Goal: Information Seeking & Learning: Learn about a topic

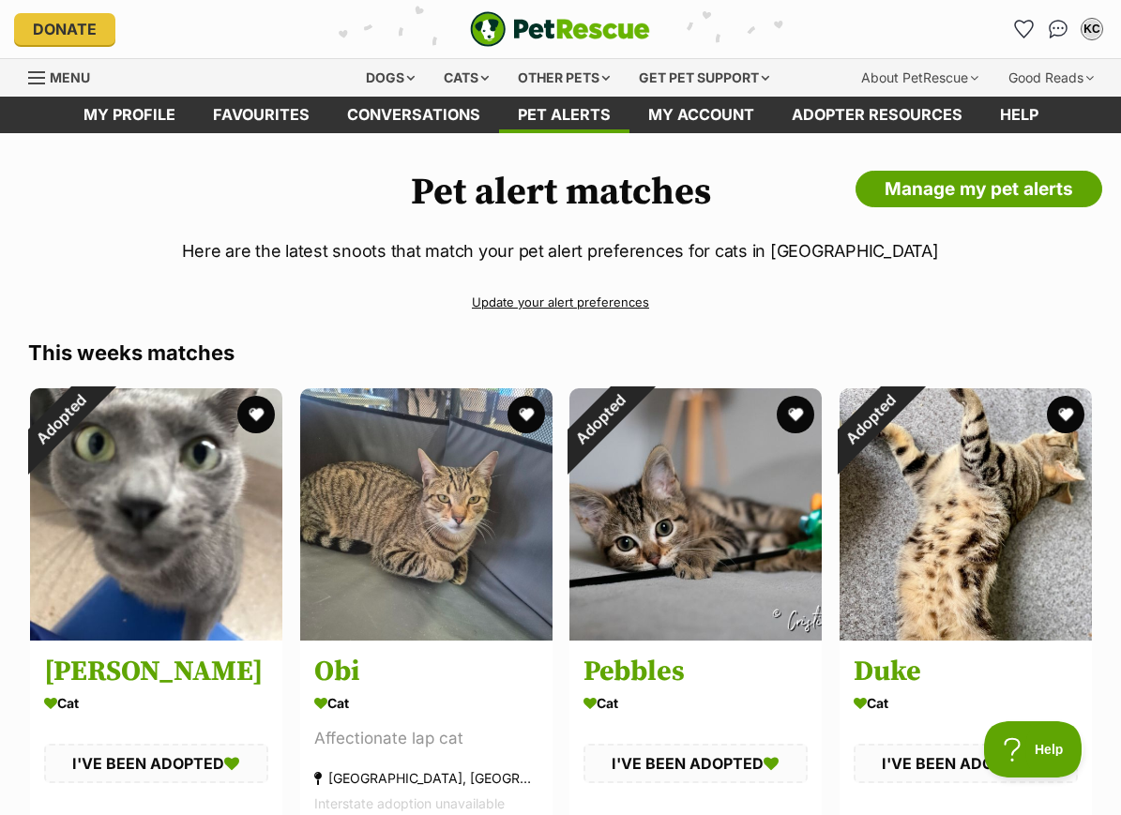
click at [1059, 21] on img "Conversations" at bounding box center [1058, 29] width 20 height 19
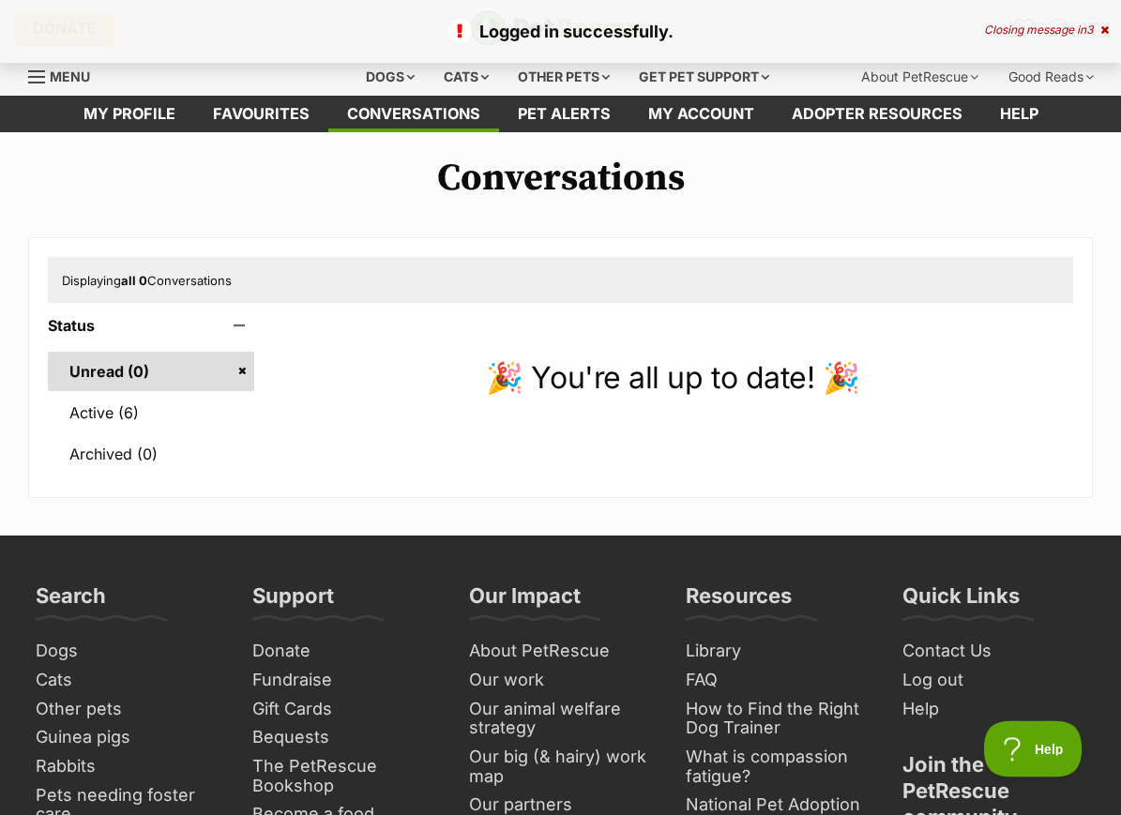
scroll to position [8, 0]
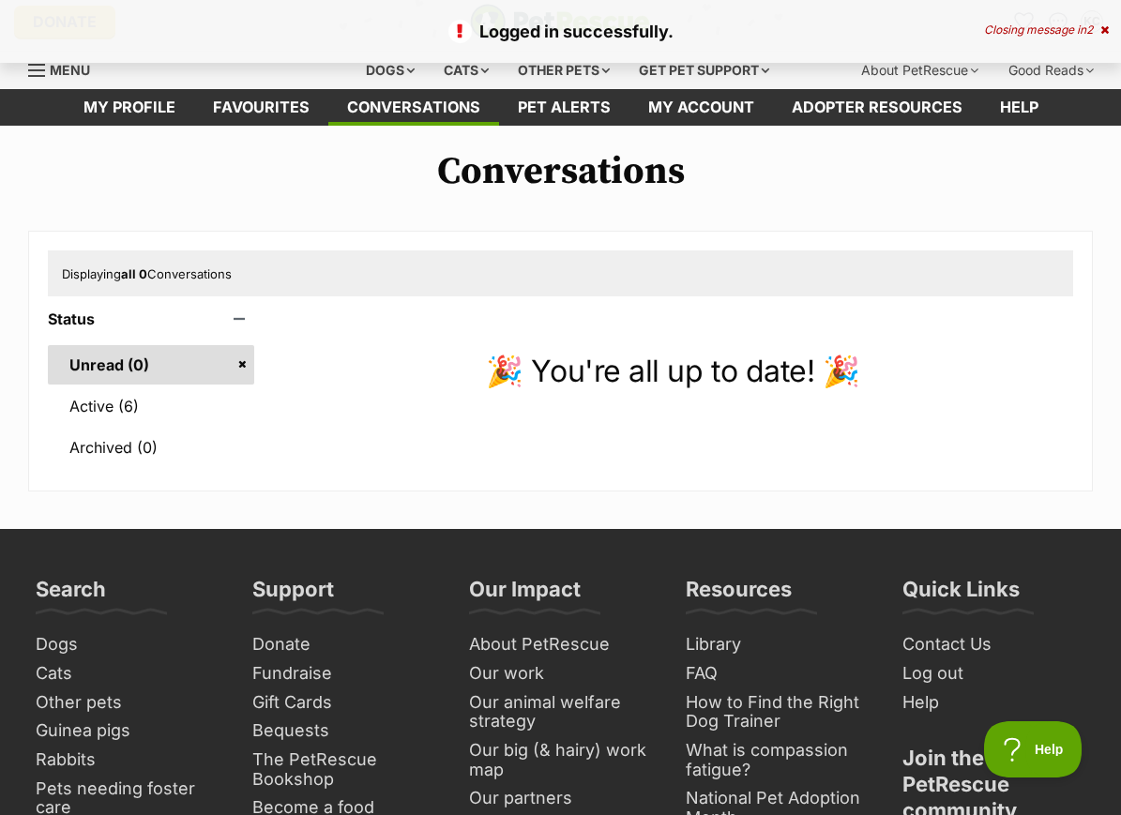
click at [77, 403] on link "Active (6)" at bounding box center [151, 405] width 206 height 39
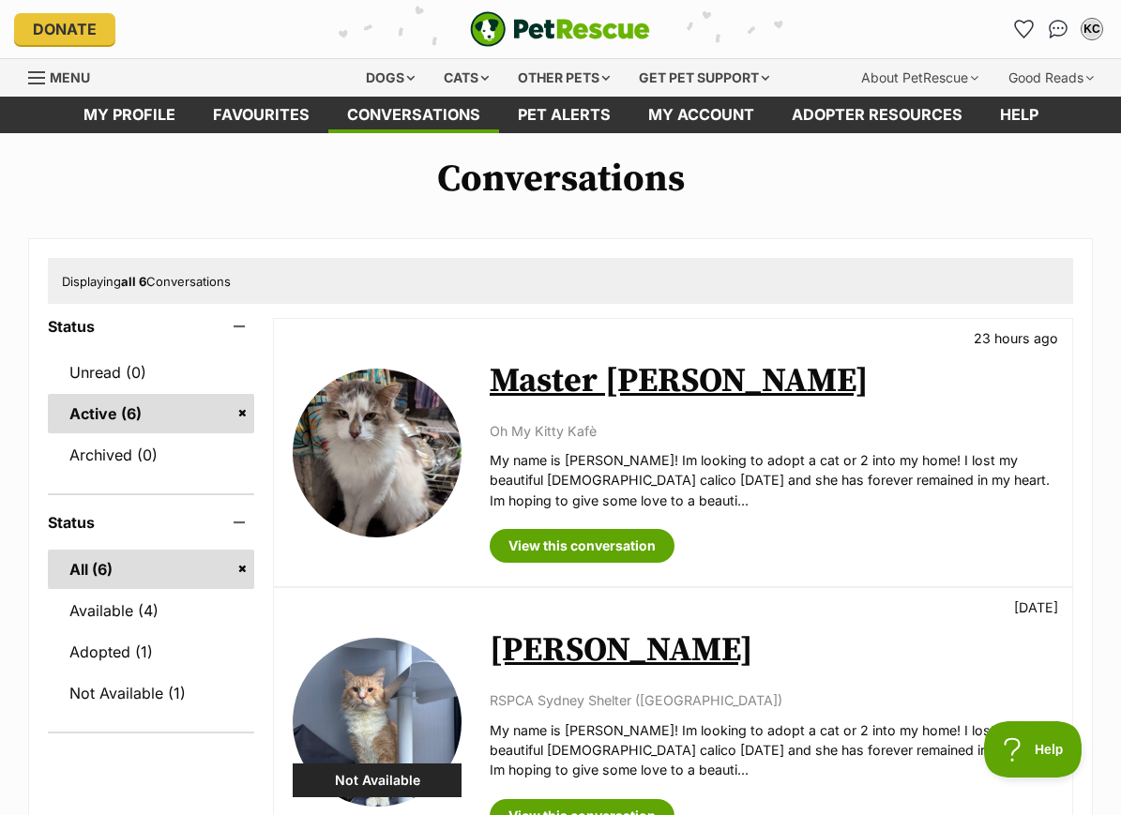
click at [625, 382] on link "Master [PERSON_NAME]" at bounding box center [678, 381] width 379 height 42
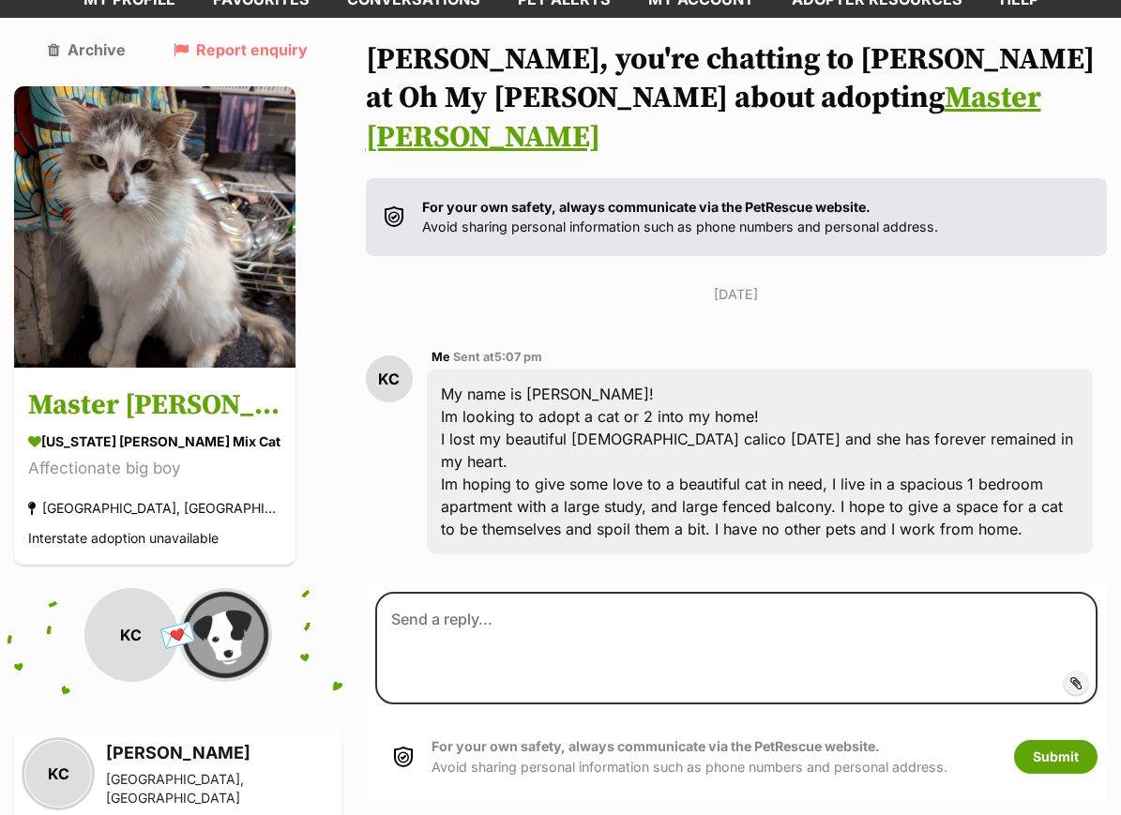
scroll to position [115, 0]
click at [80, 312] on img at bounding box center [154, 226] width 281 height 281
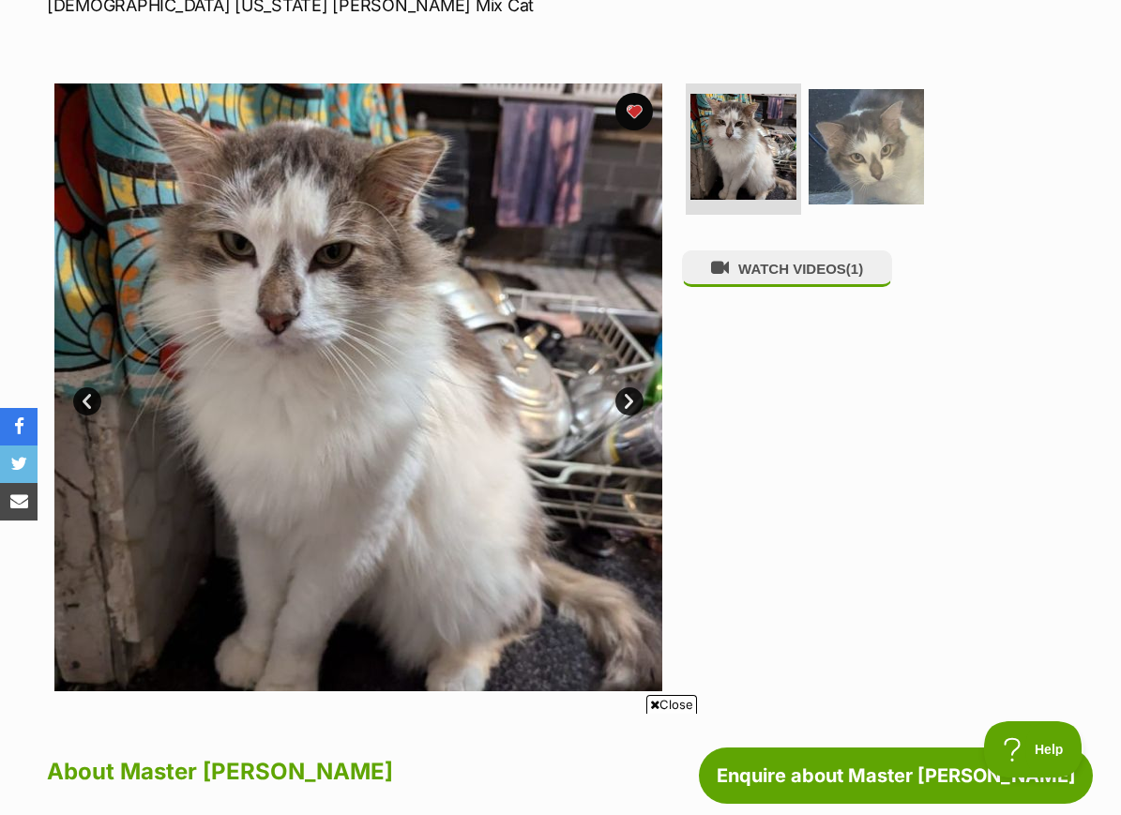
scroll to position [302, 0]
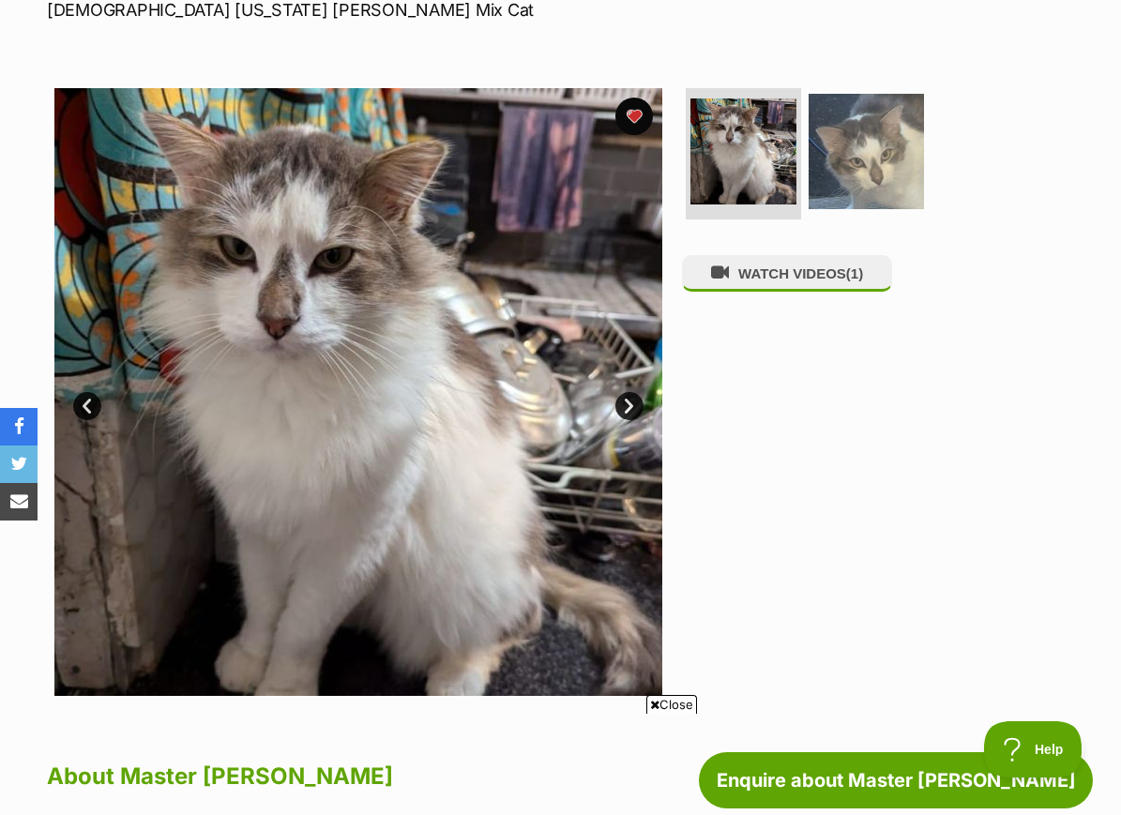
click at [762, 167] on img at bounding box center [743, 151] width 106 height 106
click at [898, 124] on img at bounding box center [865, 151] width 115 height 115
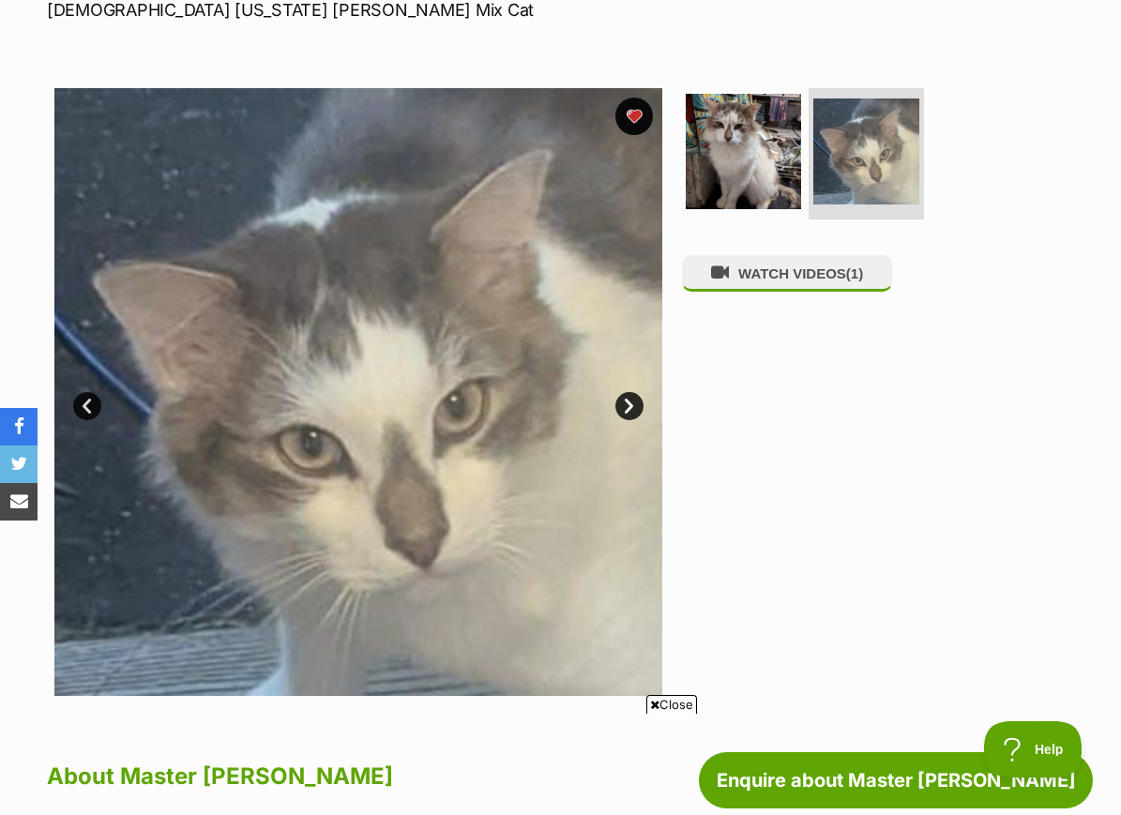
click at [761, 173] on img at bounding box center [742, 151] width 115 height 115
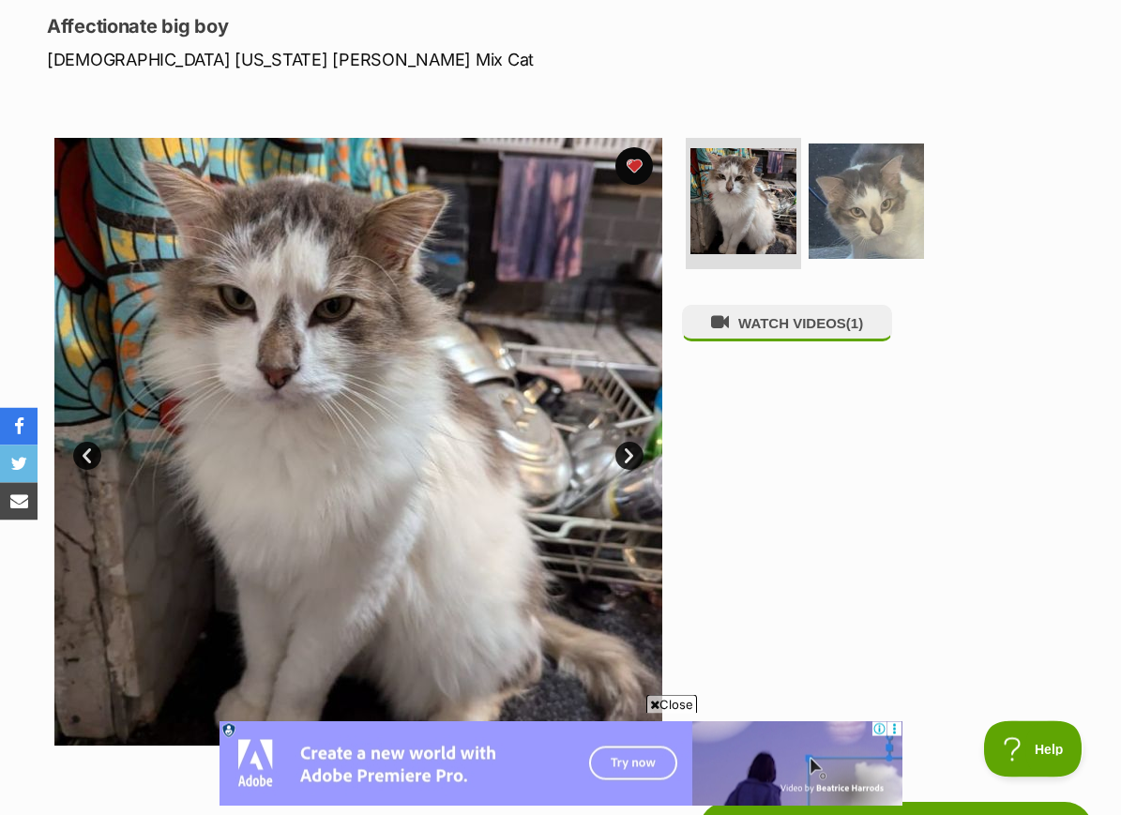
scroll to position [252, 0]
click at [897, 163] on img at bounding box center [865, 200] width 115 height 115
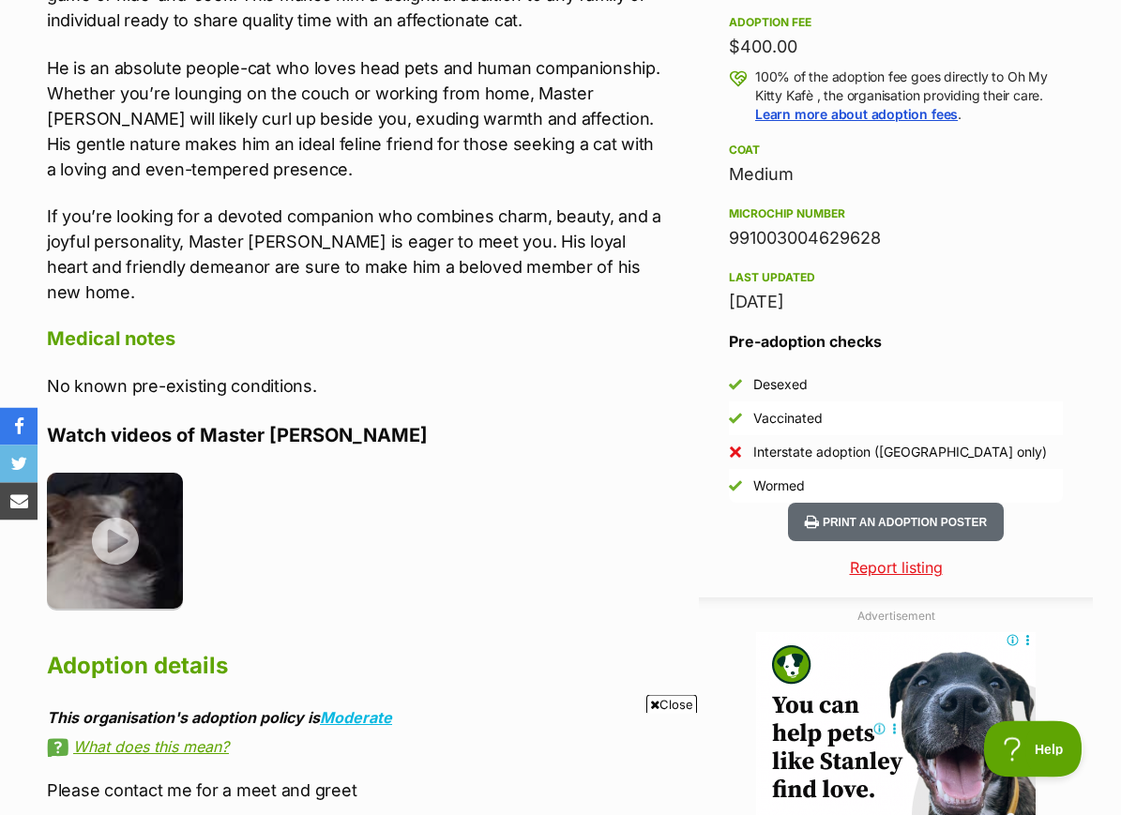
scroll to position [1363, 0]
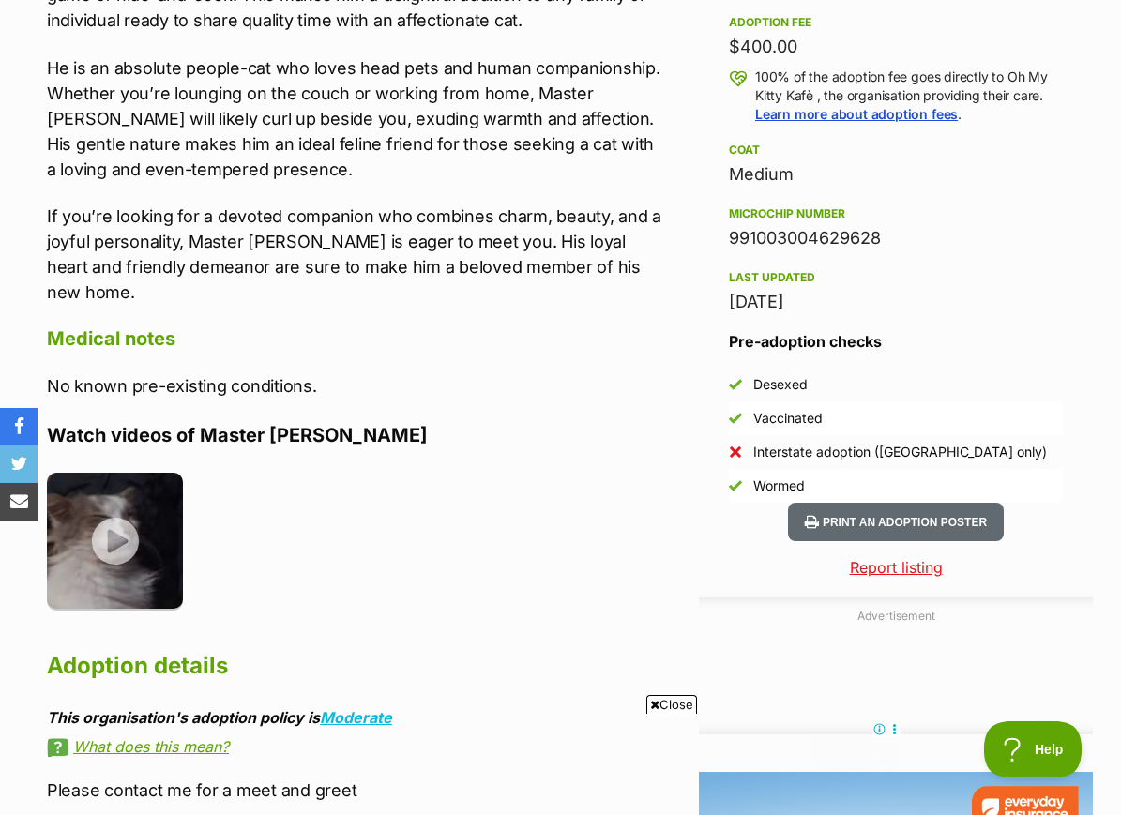
click at [96, 578] on img at bounding box center [115, 541] width 136 height 136
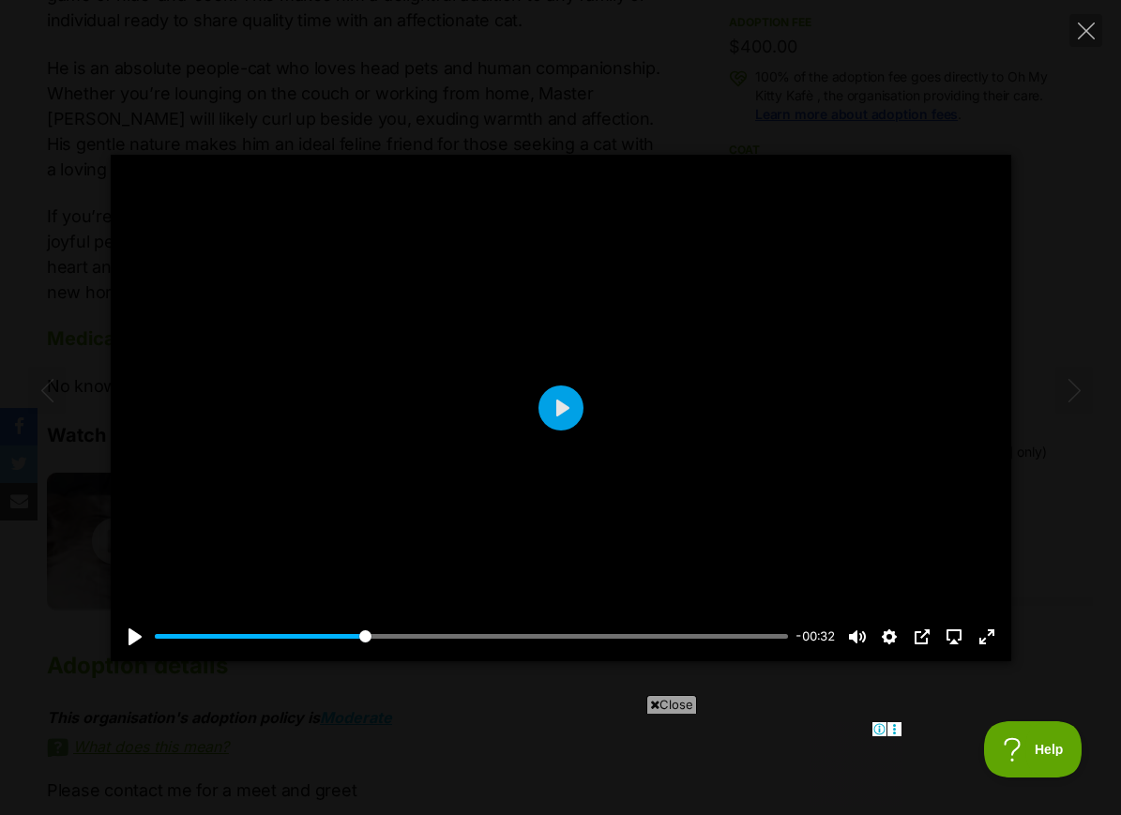
scroll to position [0, 0]
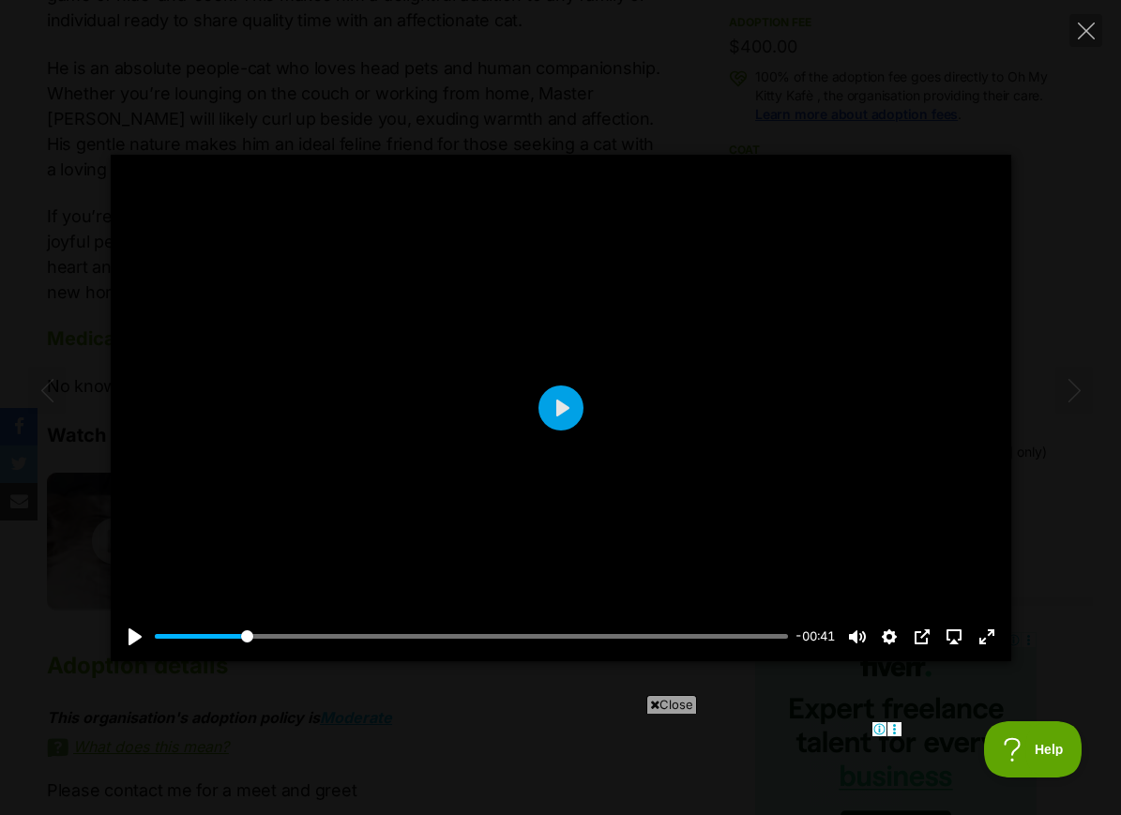
type input "14.17"
click at [41, 267] on div "Pause Play % buffered 00:00 -00:41 Unmute Mute Disable captions Enable captions…" at bounding box center [560, 408] width 1121 height 506
